Goal: Task Accomplishment & Management: Use online tool/utility

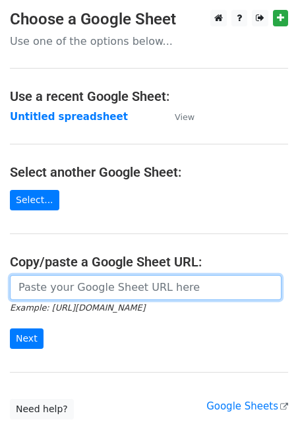
click at [60, 284] on input "url" at bounding box center [145, 287] width 271 height 25
paste input "https://docs.google.com/spreadsheets/d/1eHANnXGBl-sqjmcOp_23E_rDTN5Vjz98Ky7jvMX…"
type input "https://docs.google.com/spreadsheets/d/1eHANnXGBl-sqjmcOp_23E_rDTN5Vjz98Ky7jvMX…"
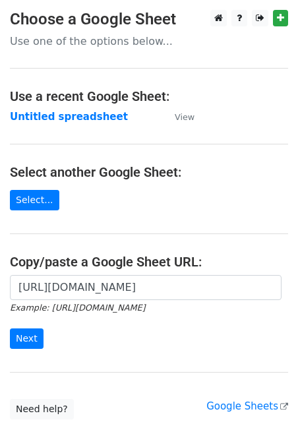
click at [29, 327] on form "https://docs.google.com/spreadsheets/d/1eHANnXGBl-sqjmcOp_23E_rDTN5Vjz98Ky7jvMX…" at bounding box center [149, 312] width 278 height 74
click at [28, 330] on input "Next" at bounding box center [27, 338] width 34 height 20
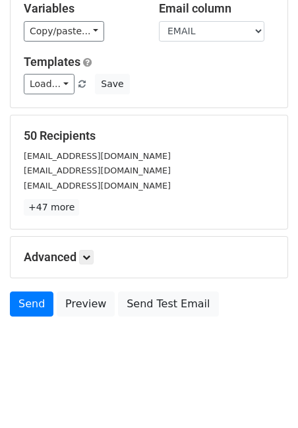
scroll to position [136, 0]
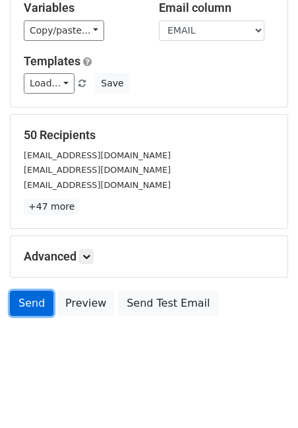
click at [35, 296] on link "Send" at bounding box center [31, 303] width 43 height 25
